Goal: Transaction & Acquisition: Purchase product/service

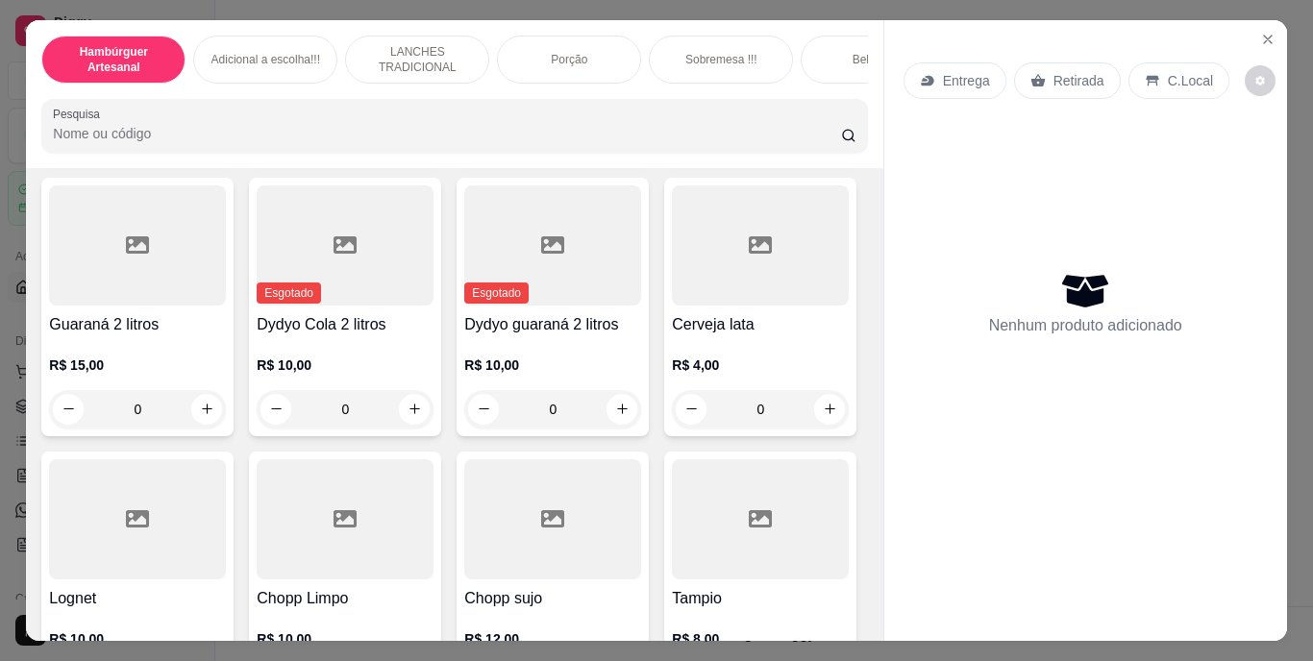
scroll to position [5384, 0]
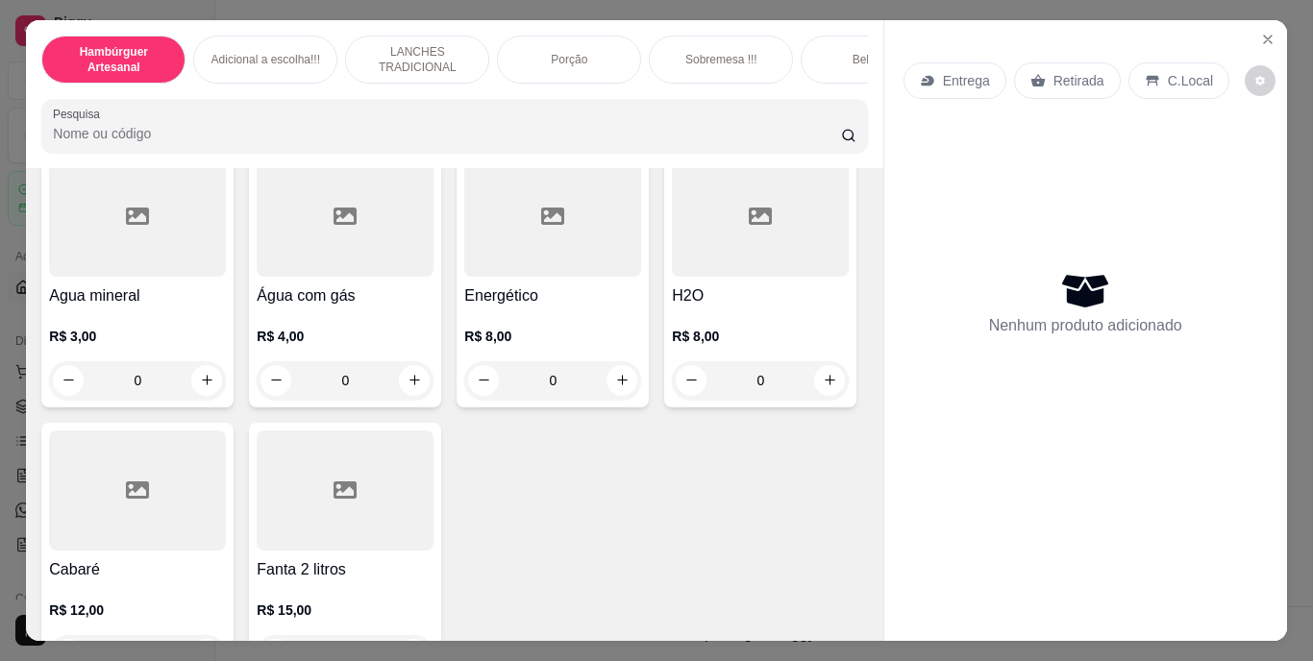
type input "1"
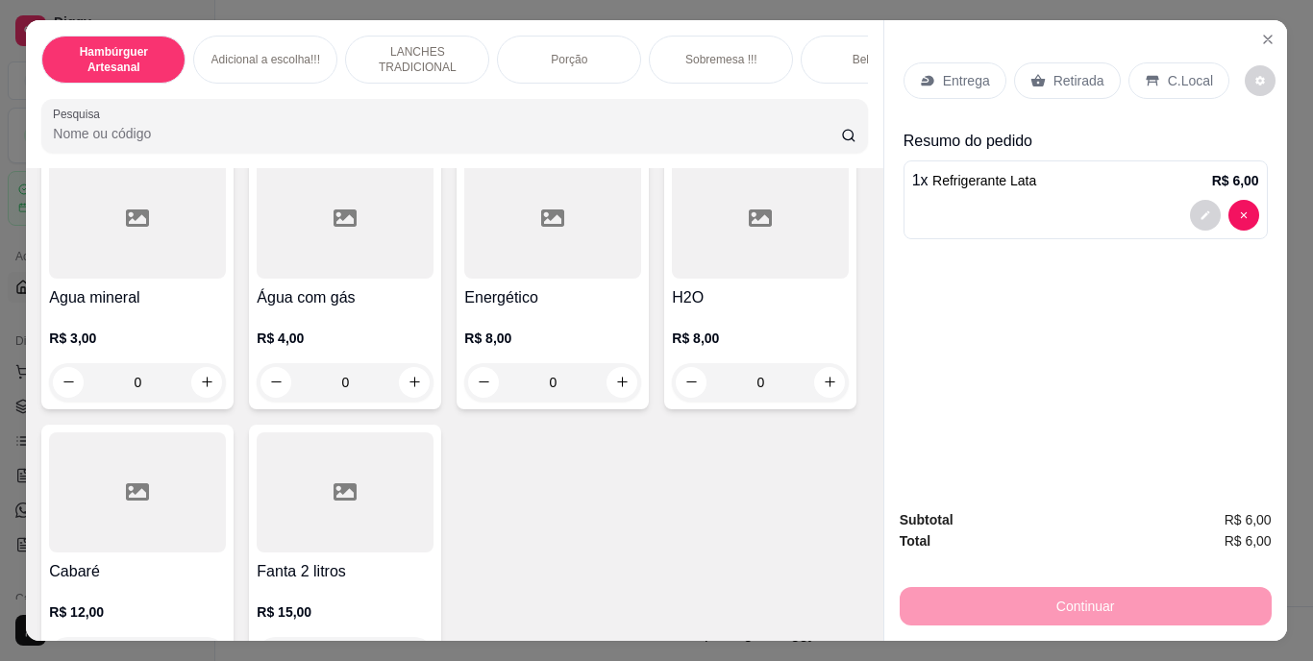
scroll to position [5385, 0]
click at [1038, 62] on div "Retirada" at bounding box center [1067, 80] width 107 height 37
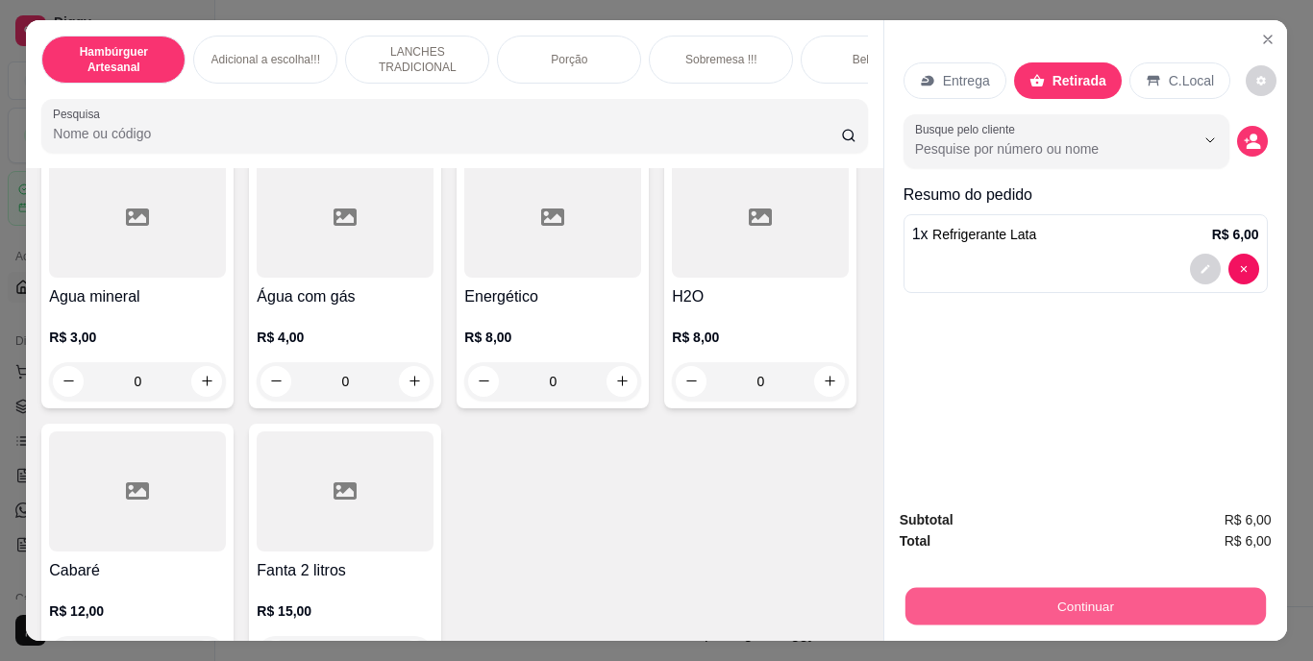
click at [1043, 588] on button "Continuar" at bounding box center [1085, 606] width 361 height 37
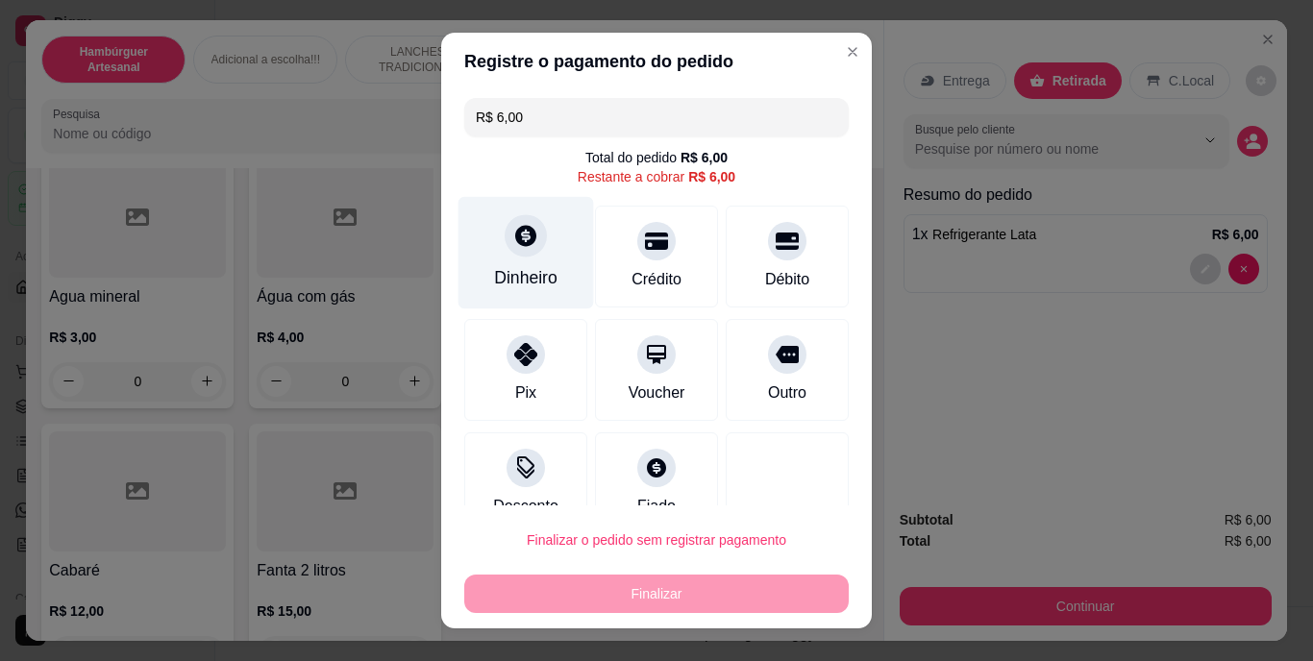
click at [514, 278] on div "Dinheiro" at bounding box center [525, 278] width 63 height 25
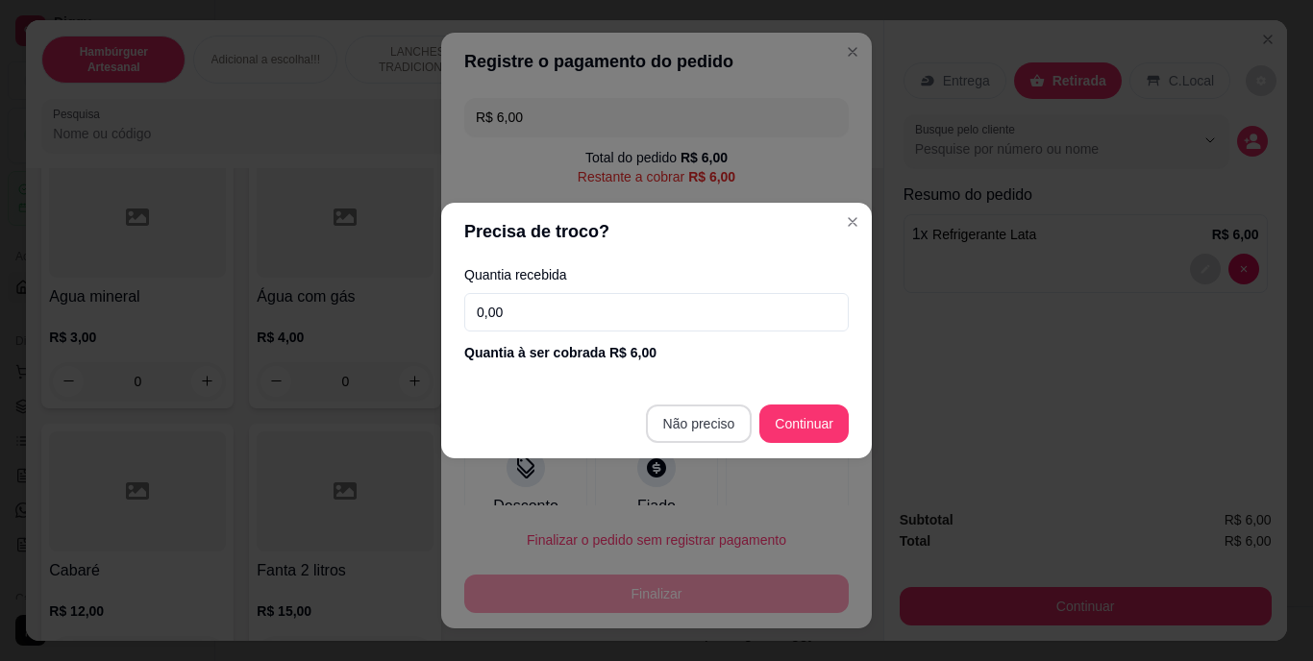
type input "R$ 0,00"
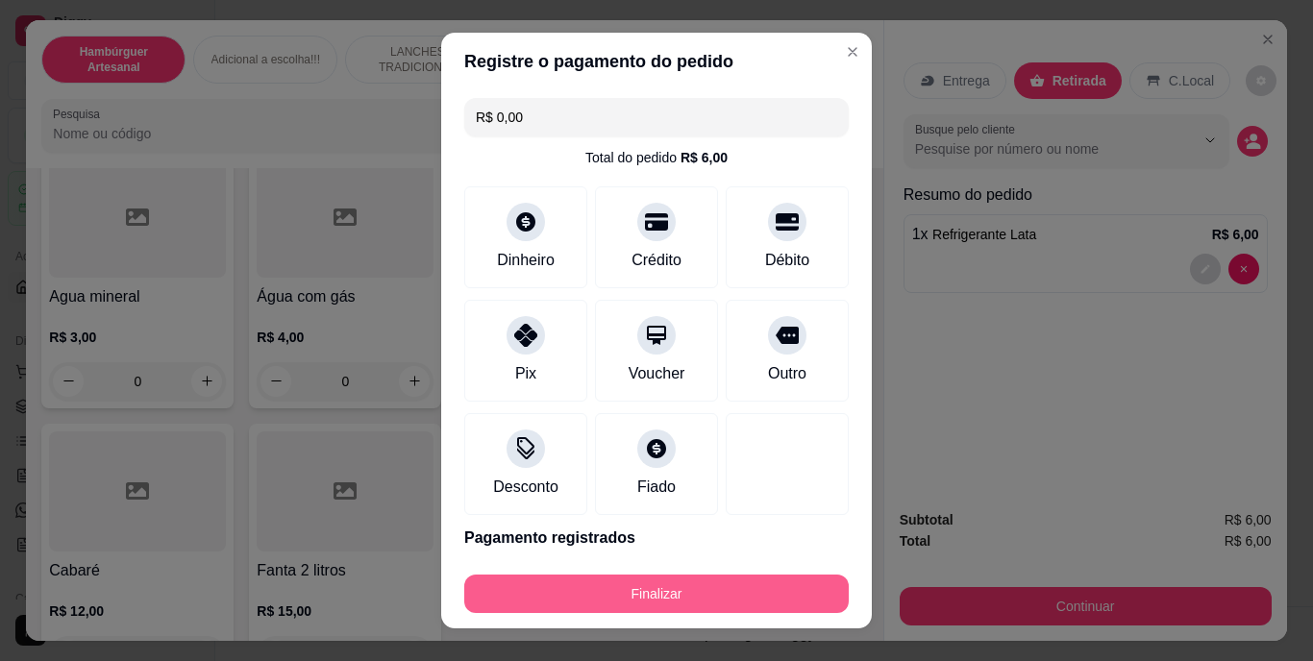
click at [656, 598] on button "Finalizar" at bounding box center [656, 594] width 385 height 38
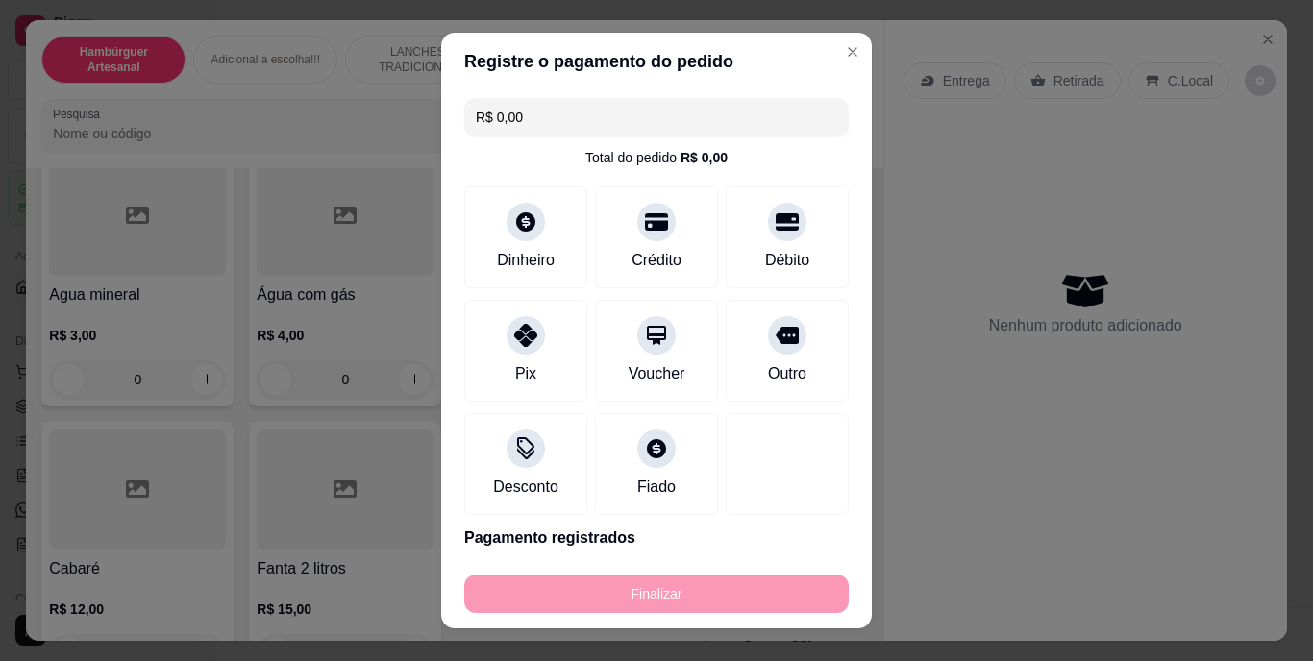
type input "0"
type input "-R$ 6,00"
